Goal: Information Seeking & Learning: Learn about a topic

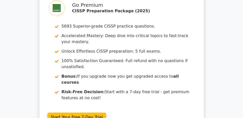
scroll to position [564, 0]
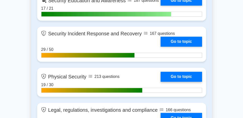
scroll to position [775, 0]
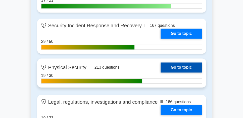
click at [187, 65] on link "Go to topic" at bounding box center [180, 68] width 41 height 10
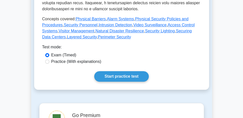
scroll to position [230, 0]
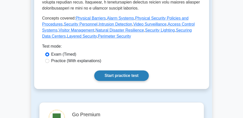
click at [135, 71] on link "Start practice test" at bounding box center [121, 76] width 54 height 11
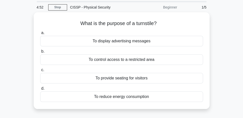
scroll to position [14, 0]
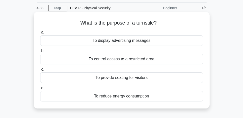
click at [119, 59] on div "To control access to a restricted area" at bounding box center [121, 59] width 163 height 11
click at [40, 53] on input "b. To control access to a restricted area" at bounding box center [40, 50] width 0 height 3
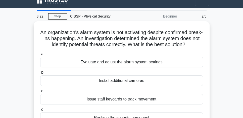
scroll to position [0, 0]
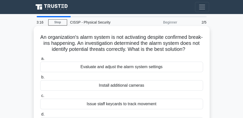
click at [171, 72] on div "Evaluate and adjust the alarm system settings" at bounding box center [121, 67] width 163 height 11
click at [40, 61] on input "a. Evaluate and adjust the alarm system settings" at bounding box center [40, 58] width 0 height 3
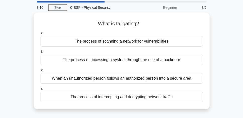
scroll to position [14, 0]
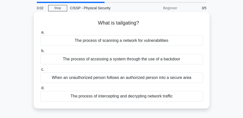
click at [173, 78] on div "When an unauthorized person follows an authorized person into a secure area" at bounding box center [121, 78] width 163 height 11
click at [40, 71] on input "c. When an unauthorized person follows an authorized person into a secure area" at bounding box center [40, 69] width 0 height 3
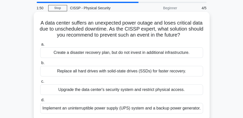
click at [172, 112] on div "Implement an uninterruptible power supply (UPS) system and a backup power gener…" at bounding box center [121, 108] width 163 height 11
click at [40, 102] on input "d. Implement an uninterruptible power supply (UPS) system and a backup power ge…" at bounding box center [40, 100] width 0 height 3
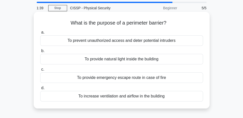
click at [171, 43] on div "To prevent unauthorized access and deter potential intruders" at bounding box center [121, 40] width 163 height 11
click at [40, 34] on input "a. To prevent unauthorized access and deter potential intruders" at bounding box center [40, 32] width 0 height 3
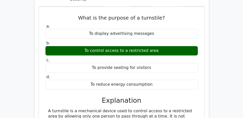
scroll to position [430, 0]
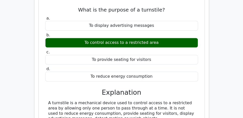
drag, startPoint x: 43, startPoint y: 69, endPoint x: 135, endPoint y: 87, distance: 94.4
click at [135, 87] on div "What is the purpose of a turnstile? a. To display advertising messages b. To co…" at bounding box center [122, 68] width 162 height 134
click at [142, 101] on div "A turnstile is a mechanical device used to control access to a restricted area …" at bounding box center [121, 111] width 147 height 21
drag, startPoint x: 147, startPoint y: 85, endPoint x: 39, endPoint y: 67, distance: 109.4
click at [39, 67] on div "What is the purpose of a turnstile? a. To display advertising messages b. c. d." at bounding box center [121, 67] width 166 height 139
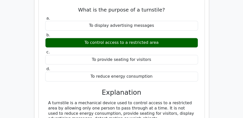
click at [64, 101] on div "A turnstile is a mechanical device used to control access to a restricted area …" at bounding box center [121, 111] width 147 height 21
click at [60, 101] on div "A turnstile is a mechanical device used to control access to a restricted area …" at bounding box center [121, 111] width 147 height 21
copy div "turnstile"
drag, startPoint x: 133, startPoint y: 85, endPoint x: 47, endPoint y: 71, distance: 86.9
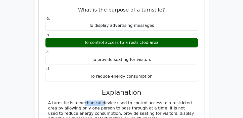
click at [47, 101] on div "A turnstile is a mechanical device used to control access to a restricted area …" at bounding box center [121, 111] width 153 height 21
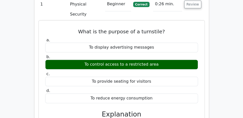
scroll to position [416, 0]
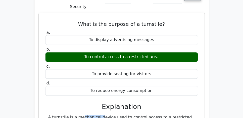
copy div "A turnstile is a mechanical device used to control access to a restricted area …"
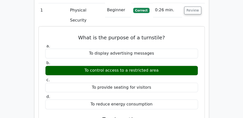
scroll to position [402, 0]
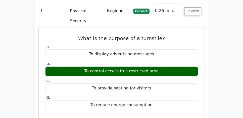
drag, startPoint x: 82, startPoint y: 37, endPoint x: 164, endPoint y: 38, distance: 81.4
click at [164, 67] on div "To control access to a restricted area" at bounding box center [121, 72] width 153 height 10
copy div "To control access to a restricted area"
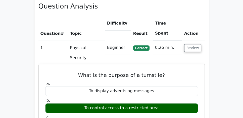
scroll to position [359, 0]
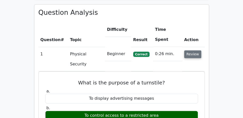
click at [192, 50] on button "Review" at bounding box center [192, 54] width 17 height 8
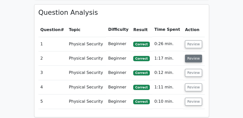
click at [194, 55] on button "Review" at bounding box center [193, 59] width 17 height 8
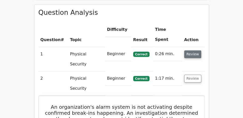
click at [188, 50] on button "Review" at bounding box center [192, 54] width 17 height 8
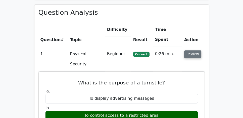
click at [192, 50] on button "Review" at bounding box center [192, 54] width 17 height 8
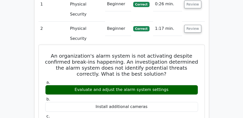
scroll to position [402, 0]
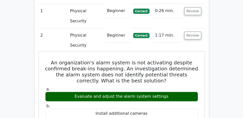
drag, startPoint x: 52, startPoint y: 18, endPoint x: 159, endPoint y: 90, distance: 129.1
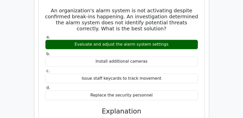
scroll to position [459, 0]
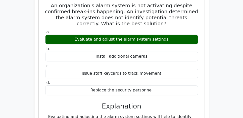
copy div "An organization's alarm system is not activating despite confirmed break-ins ha…"
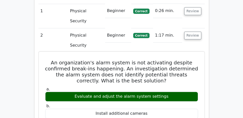
scroll to position [359, 0]
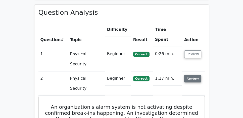
click at [194, 75] on button "Review" at bounding box center [192, 79] width 17 height 8
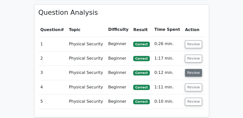
click at [192, 69] on button "Review" at bounding box center [193, 73] width 17 height 8
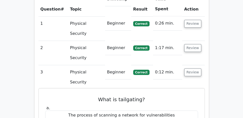
scroll to position [387, 0]
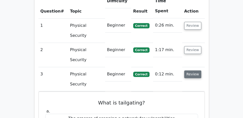
click at [195, 71] on button "Review" at bounding box center [192, 75] width 17 height 8
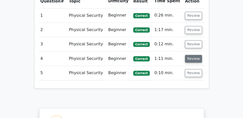
click at [194, 55] on button "Review" at bounding box center [193, 59] width 17 height 8
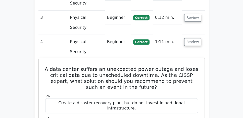
scroll to position [445, 0]
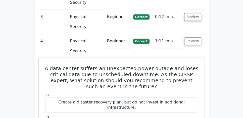
drag, startPoint x: 48, startPoint y: 6, endPoint x: 145, endPoint y: 96, distance: 132.6
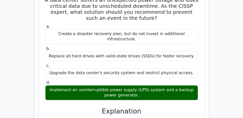
scroll to position [517, 0]
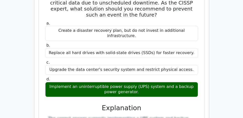
copy div "A data center suffers an unexpected power outage and loses critical data due to…"
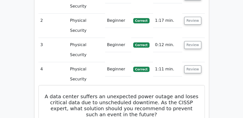
scroll to position [402, 0]
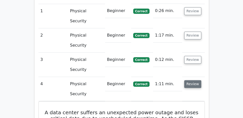
click at [188, 80] on button "Review" at bounding box center [192, 84] width 17 height 8
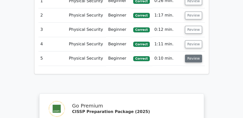
click at [192, 55] on button "Review" at bounding box center [193, 59] width 17 height 8
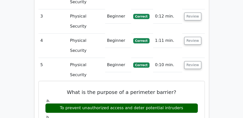
scroll to position [445, 0]
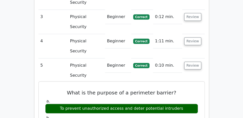
drag, startPoint x: 65, startPoint y: 20, endPoint x: 158, endPoint y: 83, distance: 112.1
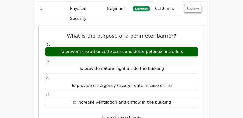
scroll to position [502, 0]
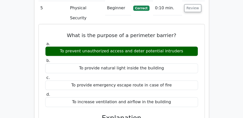
copy div "What is the purpose of a perimeter barrier? a. To prevent unauthorized access a…"
click at [71, 114] on h3 "Explanation" at bounding box center [121, 118] width 147 height 8
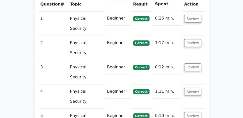
scroll to position [387, 0]
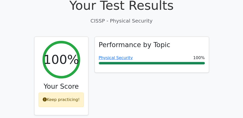
scroll to position [172, 0]
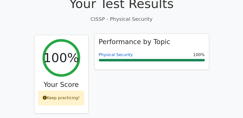
click at [120, 52] on link "Physical Security" at bounding box center [116, 54] width 34 height 5
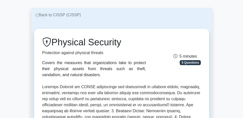
scroll to position [14, 0]
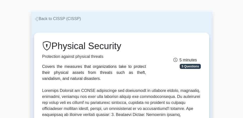
drag, startPoint x: 54, startPoint y: 47, endPoint x: 132, endPoint y: 47, distance: 77.8
click at [132, 47] on h1 "Physical Security" at bounding box center [94, 46] width 104 height 11
click at [131, 48] on h1 "Physical Security" at bounding box center [94, 46] width 104 height 11
drag, startPoint x: 131, startPoint y: 48, endPoint x: 40, endPoint y: 40, distance: 91.3
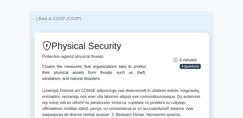
drag, startPoint x: 40, startPoint y: 43, endPoint x: 124, endPoint y: 49, distance: 84.5
click at [124, 49] on div "Physical Security Protection against physical threats Covers the measures that …" at bounding box center [94, 61] width 110 height 41
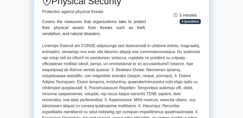
scroll to position [57, 0]
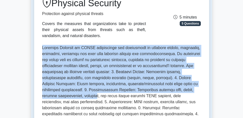
drag, startPoint x: 40, startPoint y: 46, endPoint x: 196, endPoint y: 90, distance: 162.2
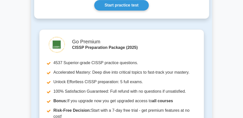
scroll to position [258, 0]
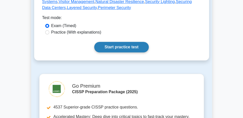
click at [134, 42] on link "Start practice test" at bounding box center [121, 47] width 54 height 11
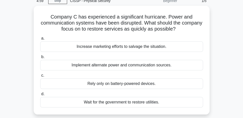
scroll to position [29, 0]
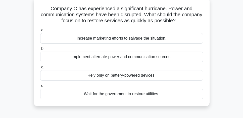
click at [144, 58] on div "Implement alternate power and communication sources." at bounding box center [121, 57] width 163 height 11
click at [40, 50] on input "b. Implement alternate power and communication sources." at bounding box center [40, 48] width 0 height 3
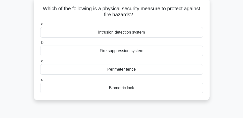
click at [137, 73] on div "Perimeter fence" at bounding box center [121, 69] width 163 height 11
click at [40, 63] on input "c. Perimeter fence" at bounding box center [40, 61] width 0 height 3
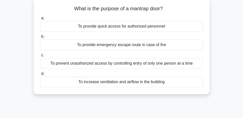
click at [189, 65] on div "To prevent unauthorized access by controlling entry of only one person at a time" at bounding box center [121, 63] width 163 height 11
click at [40, 57] on input "c. To prevent unauthorized access by controlling entry of only one person at a …" at bounding box center [40, 55] width 0 height 3
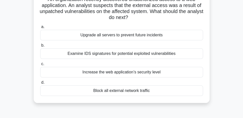
scroll to position [43, 0]
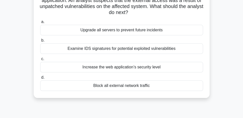
click at [127, 33] on div "Upgrade all servers to prevent future incidents" at bounding box center [121, 30] width 163 height 11
click at [40, 24] on input "a. Upgrade all servers to prevent future incidents" at bounding box center [40, 21] width 0 height 3
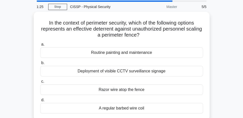
scroll to position [14, 0]
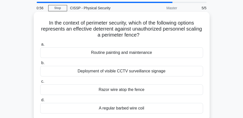
click at [188, 70] on div "Deployment of visible CCTV surveillance signage" at bounding box center [121, 71] width 163 height 11
click at [40, 65] on input "b. Deployment of visible CCTV surveillance signage" at bounding box center [40, 63] width 0 height 3
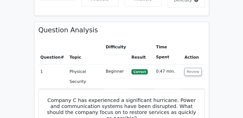
scroll to position [344, 0]
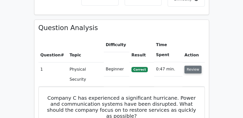
click at [192, 66] on button "Review" at bounding box center [192, 70] width 17 height 8
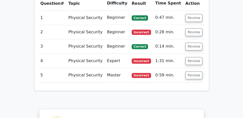
scroll to position [387, 0]
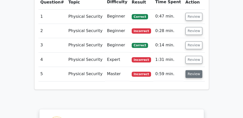
click at [192, 70] on button "Review" at bounding box center [193, 74] width 17 height 8
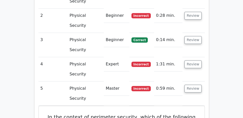
scroll to position [416, 0]
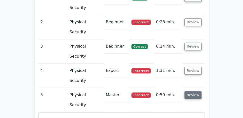
click at [192, 91] on button "Review" at bounding box center [192, 95] width 17 height 8
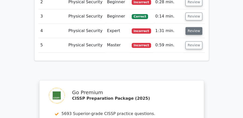
click at [195, 27] on button "Review" at bounding box center [193, 31] width 17 height 8
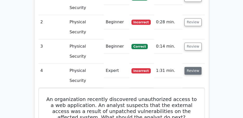
click at [195, 67] on button "Review" at bounding box center [192, 71] width 17 height 8
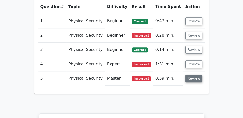
scroll to position [373, 0]
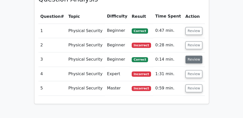
click at [194, 56] on button "Review" at bounding box center [193, 60] width 17 height 8
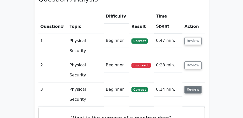
click at [192, 86] on button "Review" at bounding box center [192, 90] width 17 height 8
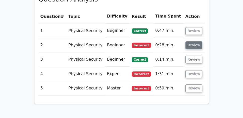
click at [195, 41] on button "Review" at bounding box center [193, 45] width 17 height 8
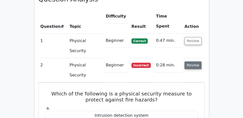
click at [195, 62] on button "Review" at bounding box center [192, 66] width 17 height 8
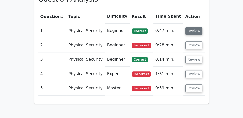
click at [196, 27] on button "Review" at bounding box center [193, 31] width 17 height 8
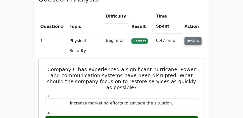
click at [196, 37] on button "Review" at bounding box center [192, 41] width 17 height 8
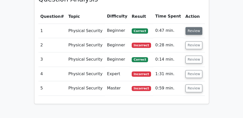
click at [196, 27] on button "Review" at bounding box center [193, 31] width 17 height 8
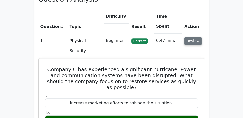
click at [194, 37] on button "Review" at bounding box center [192, 41] width 17 height 8
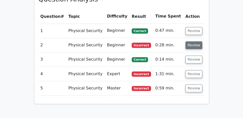
click at [191, 41] on button "Review" at bounding box center [193, 45] width 17 height 8
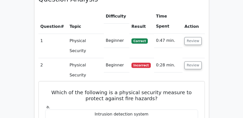
scroll to position [430, 0]
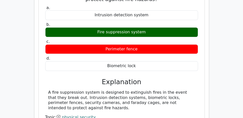
scroll to position [473, 0]
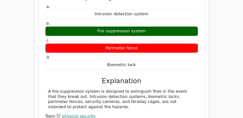
drag, startPoint x: 47, startPoint y: 47, endPoint x: 103, endPoint y: 63, distance: 57.8
click at [103, 89] on div "A fire suppression system is designed to extinguish fires in the event that the…" at bounding box center [121, 99] width 153 height 21
copy div "A fire suppression system is designed to extinguish fires in the event that the…"
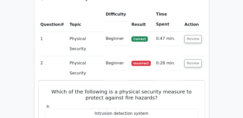
scroll to position [373, 0]
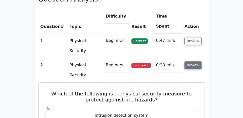
click at [196, 62] on button "Review" at bounding box center [192, 66] width 17 height 8
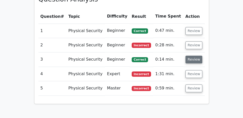
click at [194, 56] on button "Review" at bounding box center [193, 60] width 17 height 8
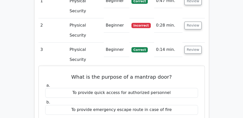
scroll to position [416, 0]
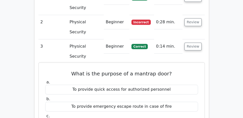
click at [72, 71] on h5 "What is the purpose of a mantrap door?" at bounding box center [122, 74] width 154 height 6
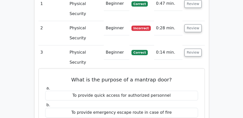
scroll to position [402, 0]
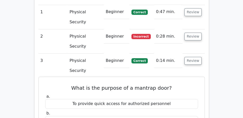
drag, startPoint x: 74, startPoint y: 33, endPoint x: 140, endPoint y: 92, distance: 88.4
copy div "What is the purpose of a mantrap door? a. To provide quick access for authorize…"
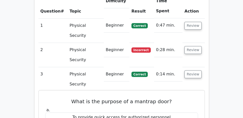
scroll to position [387, 0]
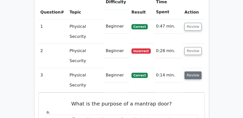
click at [196, 72] on button "Review" at bounding box center [192, 76] width 17 height 8
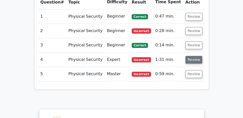
click at [195, 56] on button "Review" at bounding box center [193, 60] width 17 height 8
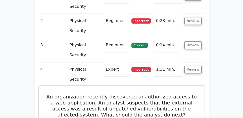
scroll to position [430, 0]
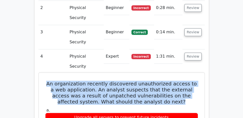
drag, startPoint x: 42, startPoint y: 18, endPoint x: 170, endPoint y: 40, distance: 129.6
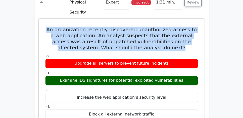
scroll to position [488, 0]
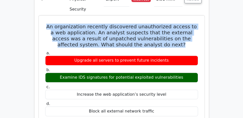
click at [158, 107] on div "Block all external network traffic" at bounding box center [121, 112] width 153 height 10
copy div "An organization recently discovered unauthorized access to a web application. A…"
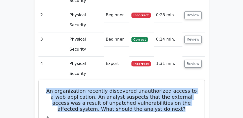
scroll to position [416, 0]
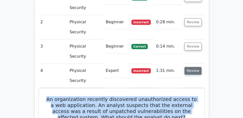
click at [189, 67] on button "Review" at bounding box center [192, 71] width 17 height 8
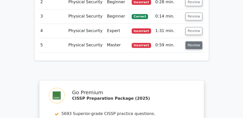
click at [193, 41] on button "Review" at bounding box center [193, 45] width 17 height 8
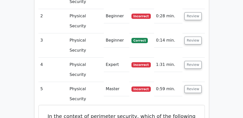
scroll to position [445, 0]
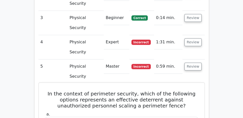
drag, startPoint x: 47, startPoint y: 20, endPoint x: 158, endPoint y: 85, distance: 128.6
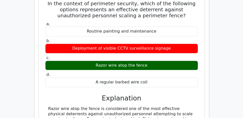
scroll to position [574, 0]
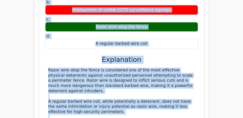
copy div "In the context of perimeter security, which of the following options represents…"
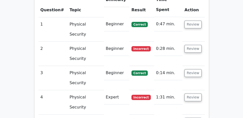
scroll to position [387, 0]
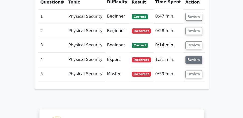
click at [193, 56] on button "Review" at bounding box center [193, 60] width 17 height 8
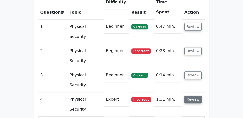
click at [193, 96] on button "Review" at bounding box center [192, 100] width 17 height 8
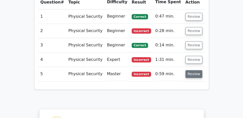
click at [192, 70] on button "Review" at bounding box center [193, 74] width 17 height 8
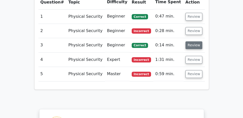
click at [198, 41] on button "Review" at bounding box center [193, 45] width 17 height 8
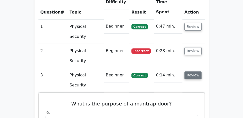
click at [194, 72] on button "Review" at bounding box center [192, 76] width 17 height 8
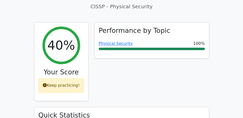
scroll to position [158, 0]
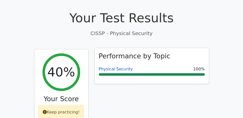
click at [116, 67] on link "Physical Security" at bounding box center [116, 69] width 34 height 5
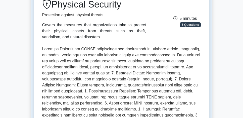
scroll to position [72, 0]
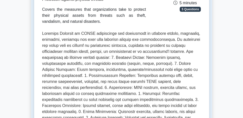
click at [42, 33] on p at bounding box center [121, 100] width 159 height 139
click at [50, 34] on p at bounding box center [121, 100] width 159 height 139
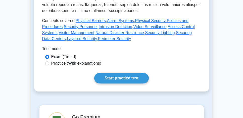
scroll to position [244, 0]
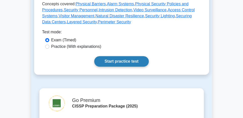
click at [135, 57] on link "Start practice test" at bounding box center [121, 61] width 54 height 11
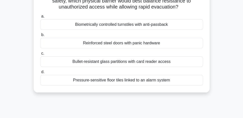
scroll to position [43, 0]
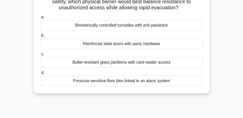
click at [24, 47] on main "4:53 Stop CISSP - Physical Security Advanced 1/5 When constructing an operation…" at bounding box center [121, 98] width 243 height 255
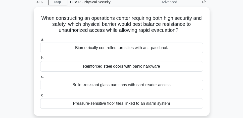
scroll to position [29, 0]
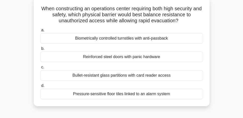
click at [135, 78] on div "Bullet-resistant glass partitions with card reader access" at bounding box center [121, 75] width 163 height 11
click at [40, 69] on input "c. Bullet-resistant glass partitions with card reader access" at bounding box center [40, 67] width 0 height 3
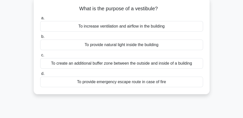
click at [132, 65] on div "To create an additional buffer zone between the outside and inside of a building" at bounding box center [121, 63] width 163 height 11
click at [40, 57] on input "c. To create an additional buffer zone between the outside and inside of a buil…" at bounding box center [40, 55] width 0 height 3
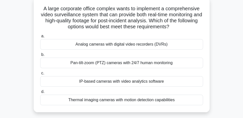
click at [194, 64] on div "Pan-tilt-zoom (PTZ) cameras with 24/7 human monitoring" at bounding box center [121, 63] width 163 height 11
click at [40, 57] on input "b. Pan-tilt-zoom (PTZ) cameras with 24/7 human monitoring" at bounding box center [40, 54] width 0 height 3
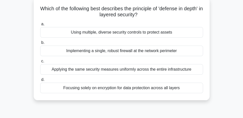
click at [177, 72] on div "Applying the same security measures uniformly across the entire infrastructure" at bounding box center [121, 69] width 163 height 11
click at [40, 63] on input "c. Applying the same security measures uniformly across the entire infrastructu…" at bounding box center [40, 61] width 0 height 3
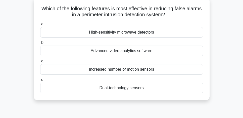
click at [148, 88] on div "Dual-technology sensors" at bounding box center [121, 88] width 163 height 11
click at [40, 82] on input "d. Dual-technology sensors" at bounding box center [40, 79] width 0 height 3
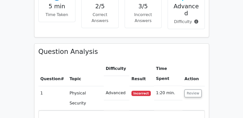
scroll to position [359, 0]
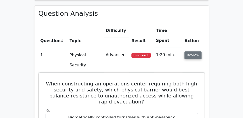
click at [191, 51] on button "Review" at bounding box center [192, 55] width 17 height 8
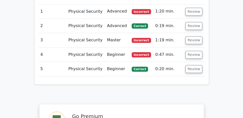
scroll to position [402, 0]
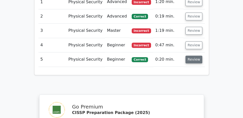
click at [196, 56] on button "Review" at bounding box center [193, 60] width 17 height 8
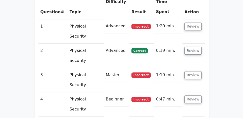
scroll to position [387, 0]
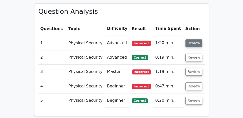
scroll to position [359, 0]
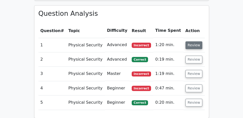
click at [196, 41] on button "Review" at bounding box center [193, 45] width 17 height 8
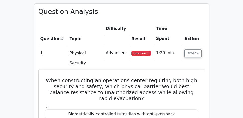
scroll to position [344, 0]
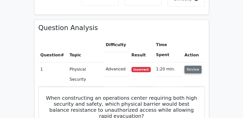
click at [191, 66] on button "Review" at bounding box center [192, 70] width 17 height 8
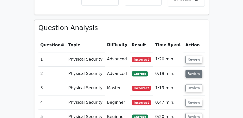
click at [191, 70] on button "Review" at bounding box center [193, 74] width 17 height 8
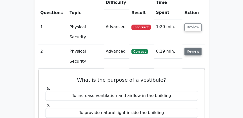
scroll to position [387, 0]
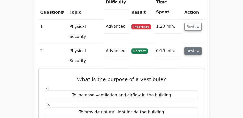
click at [195, 47] on button "Review" at bounding box center [192, 51] width 17 height 8
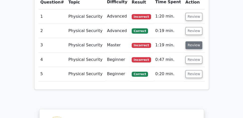
click at [193, 41] on button "Review" at bounding box center [193, 45] width 17 height 8
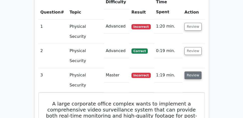
click at [192, 72] on button "Review" at bounding box center [192, 76] width 17 height 8
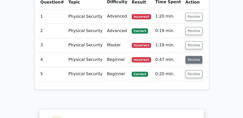
click at [192, 56] on button "Review" at bounding box center [193, 60] width 17 height 8
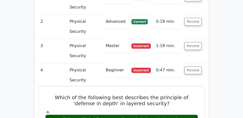
scroll to position [416, 0]
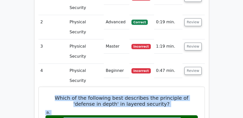
drag, startPoint x: 46, startPoint y: 33, endPoint x: 155, endPoint y: 83, distance: 119.8
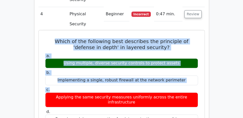
scroll to position [473, 0]
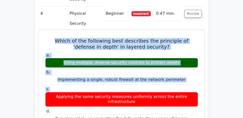
click at [184, 114] on div "Focusing solely on encryption for data protection across all layers" at bounding box center [121, 119] width 153 height 10
copy div "Which of the following best describes the principle of 'defense in depth' in la…"
